Goal: Information Seeking & Learning: Learn about a topic

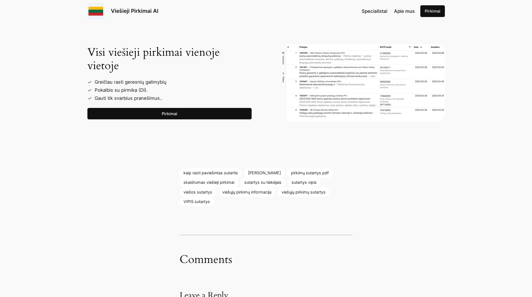
scroll to position [753, 0]
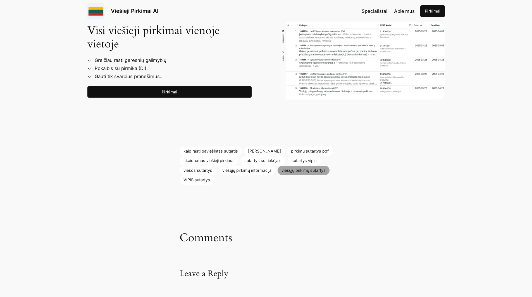
click at [302, 171] on link "viešųjų pirkimų sutartys" at bounding box center [303, 170] width 52 height 9
click at [196, 150] on link "kaip rasti paviešintas sutartis" at bounding box center [210, 150] width 62 height 9
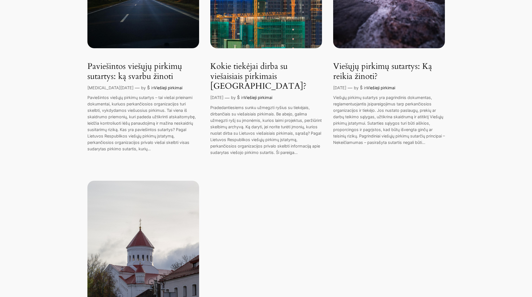
scroll to position [223, 0]
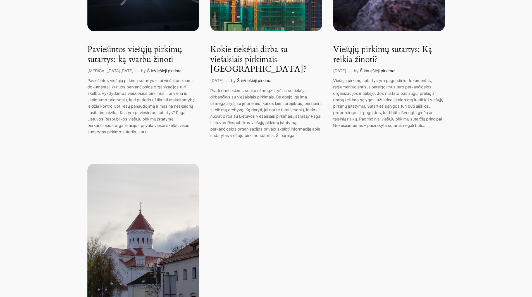
click at [154, 70] on link "Viešieji pirkimai" at bounding box center [168, 70] width 28 height 5
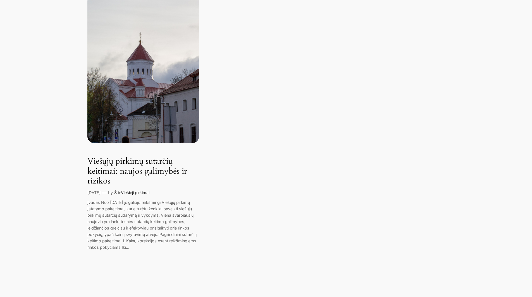
scroll to position [419, 0]
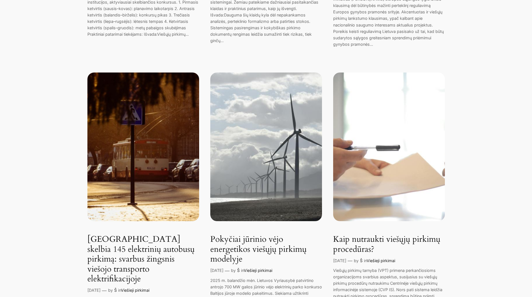
scroll to position [614, 0]
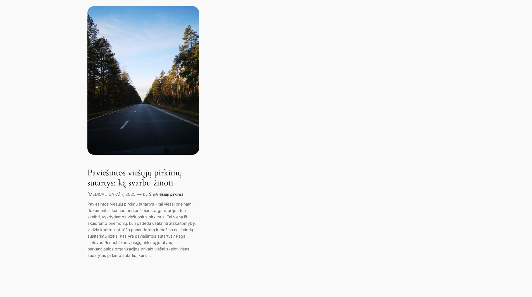
scroll to position [18, 0]
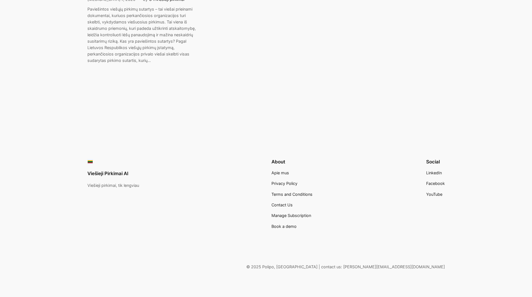
scroll to position [297, 0]
click at [110, 172] on link "Viešieji Pirkimai AI" at bounding box center [107, 172] width 41 height 6
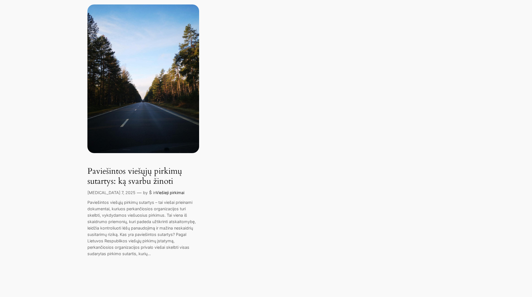
scroll to position [0, 0]
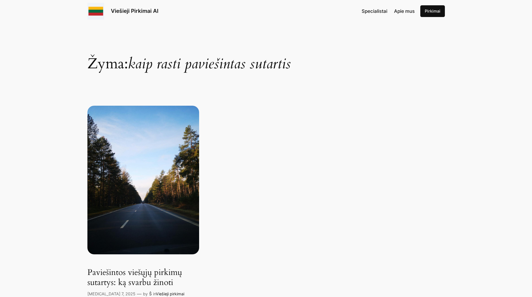
click at [430, 11] on link "Pirkimai" at bounding box center [432, 11] width 25 height 12
